Goal: Information Seeking & Learning: Find specific fact

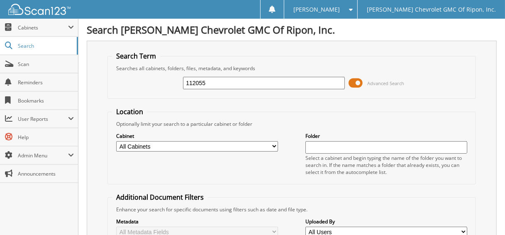
type input "112055"
click at [353, 81] on span at bounding box center [356, 83] width 14 height 12
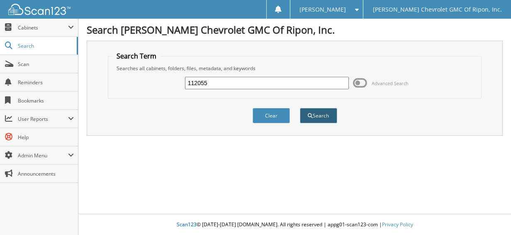
click at [326, 112] on button "Search" at bounding box center [318, 115] width 37 height 15
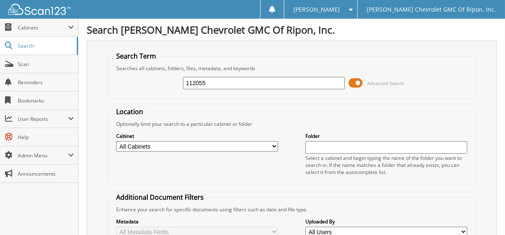
click at [220, 85] on input "112055" at bounding box center [263, 83] width 161 height 12
drag, startPoint x: 220, startPoint y: 85, endPoint x: 129, endPoint y: 85, distance: 91.6
click at [129, 85] on div "112055 Advanced Search" at bounding box center [291, 83] width 359 height 22
type input "112505"
click at [352, 86] on span at bounding box center [356, 83] width 14 height 12
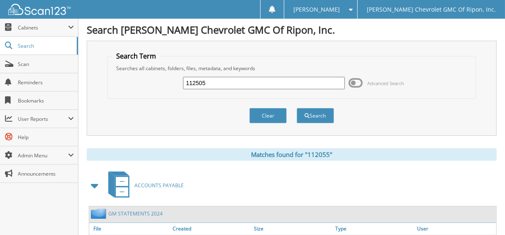
scroll to position [41, 0]
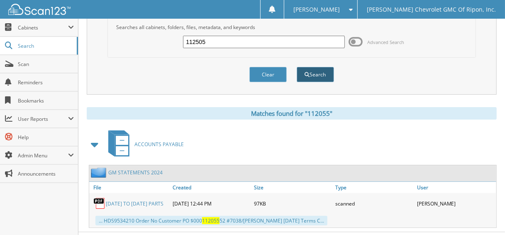
click at [303, 73] on button "Search" at bounding box center [314, 74] width 37 height 15
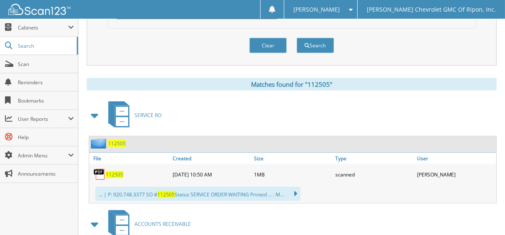
scroll to position [332, 0]
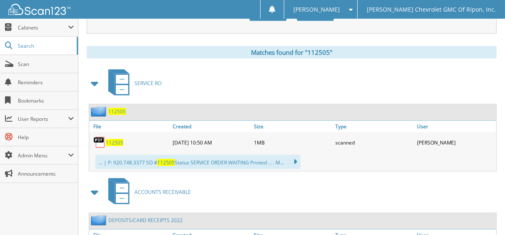
click at [123, 108] on span "112505" at bounding box center [116, 111] width 17 height 7
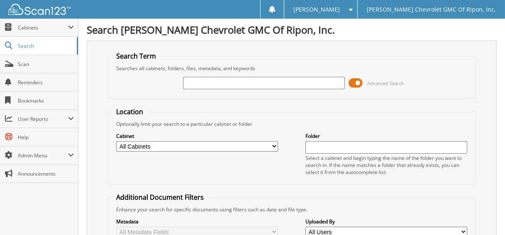
click at [256, 80] on input "text" at bounding box center [263, 83] width 161 height 12
type input "112381"
click at [352, 82] on span at bounding box center [356, 83] width 14 height 12
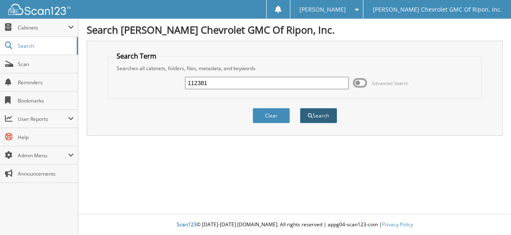
click at [326, 117] on button "Search" at bounding box center [318, 115] width 37 height 15
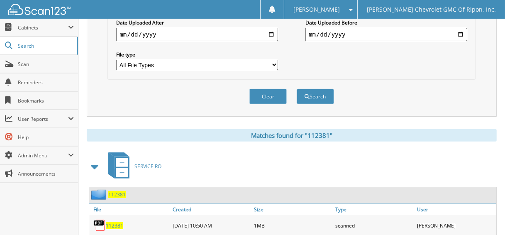
scroll to position [283, 0]
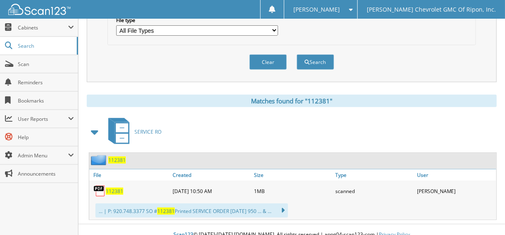
click at [111, 156] on span "112381" at bounding box center [116, 159] width 17 height 7
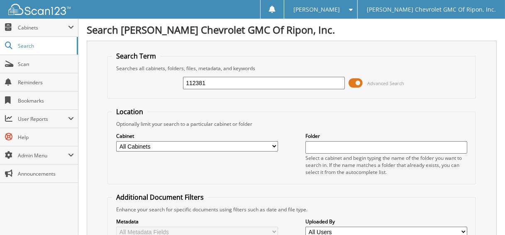
drag, startPoint x: 226, startPoint y: 84, endPoint x: 82, endPoint y: 98, distance: 145.4
type input "112483"
click at [357, 79] on span at bounding box center [356, 83] width 14 height 12
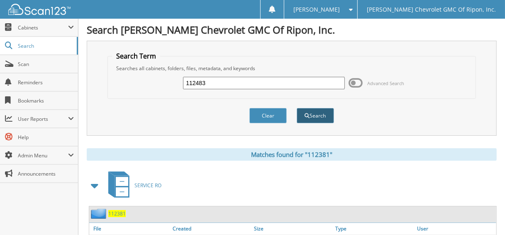
click at [318, 114] on button "Search" at bounding box center [314, 115] width 37 height 15
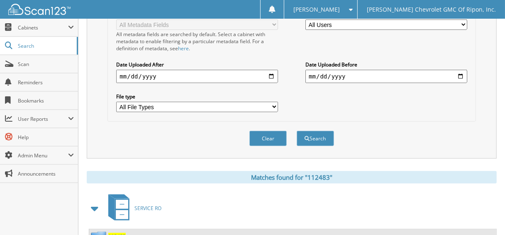
scroll to position [332, 0]
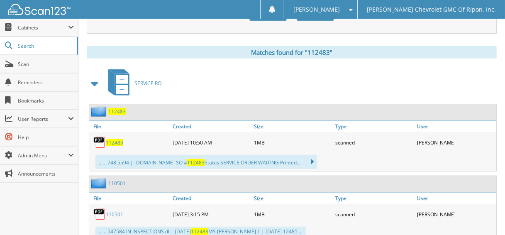
click at [125, 108] on span "112483" at bounding box center [116, 111] width 17 height 7
